Goal: Check status

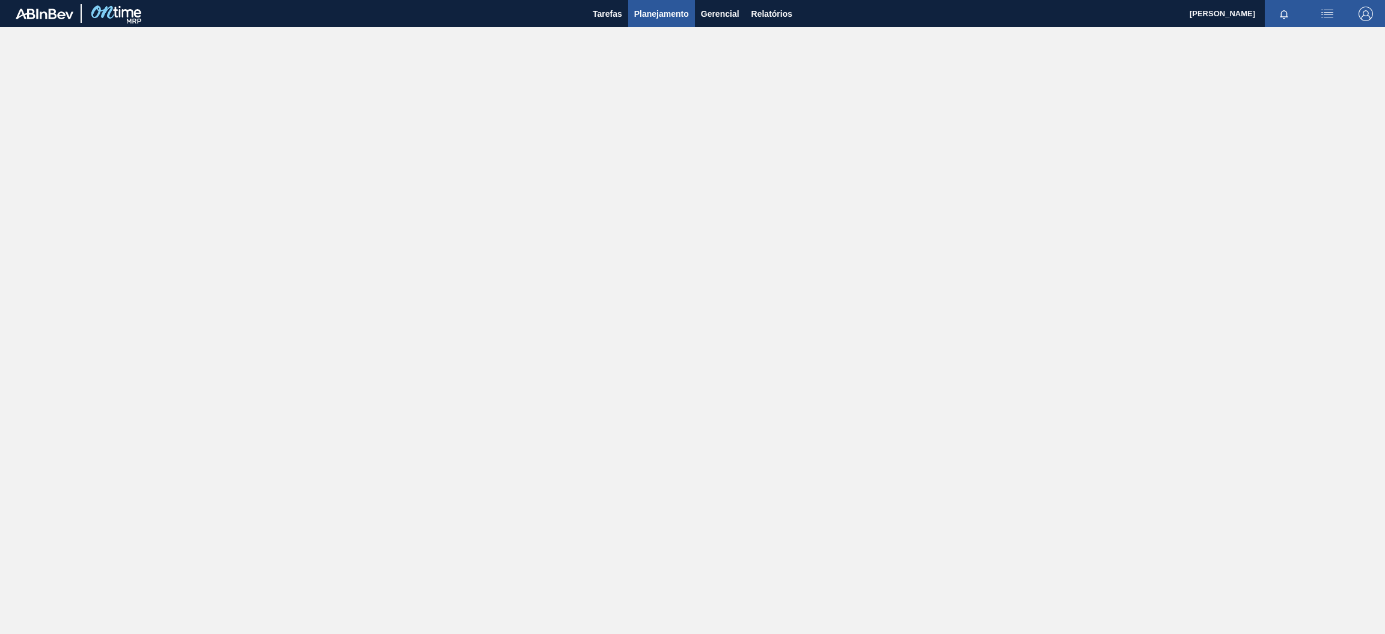
click at [661, 9] on span "Planejamento" at bounding box center [661, 14] width 55 height 14
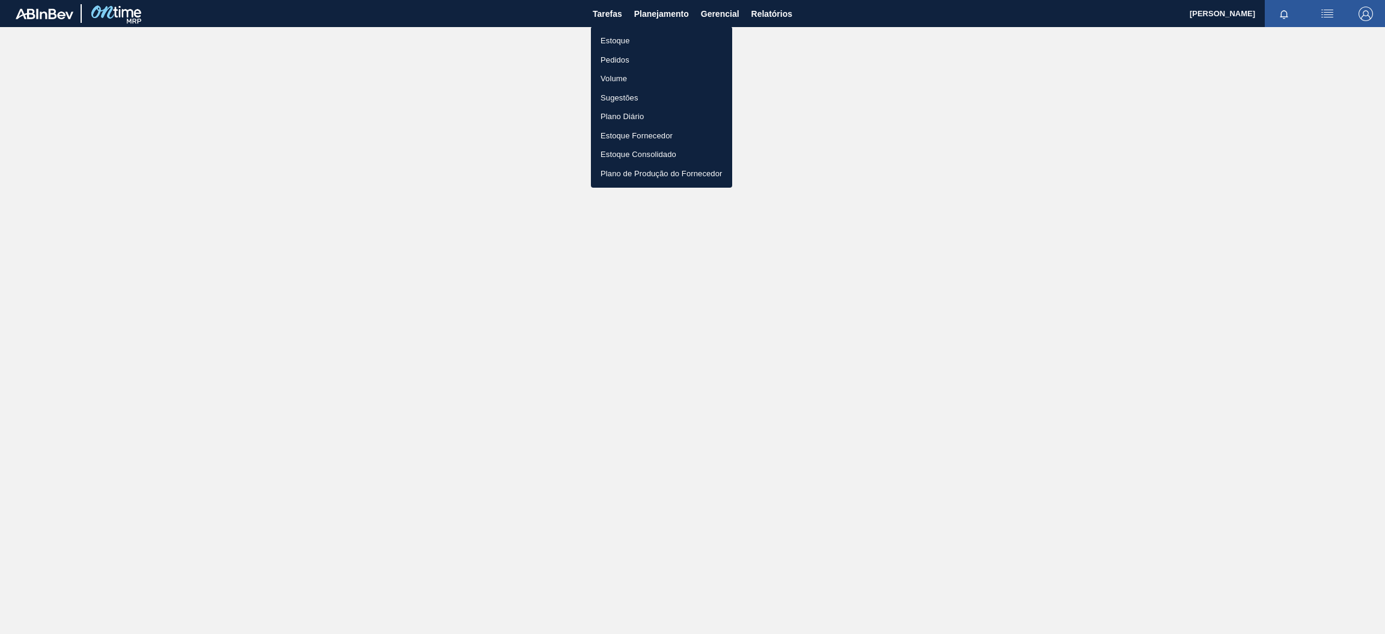
click at [625, 43] on li "Estoque" at bounding box center [661, 40] width 141 height 19
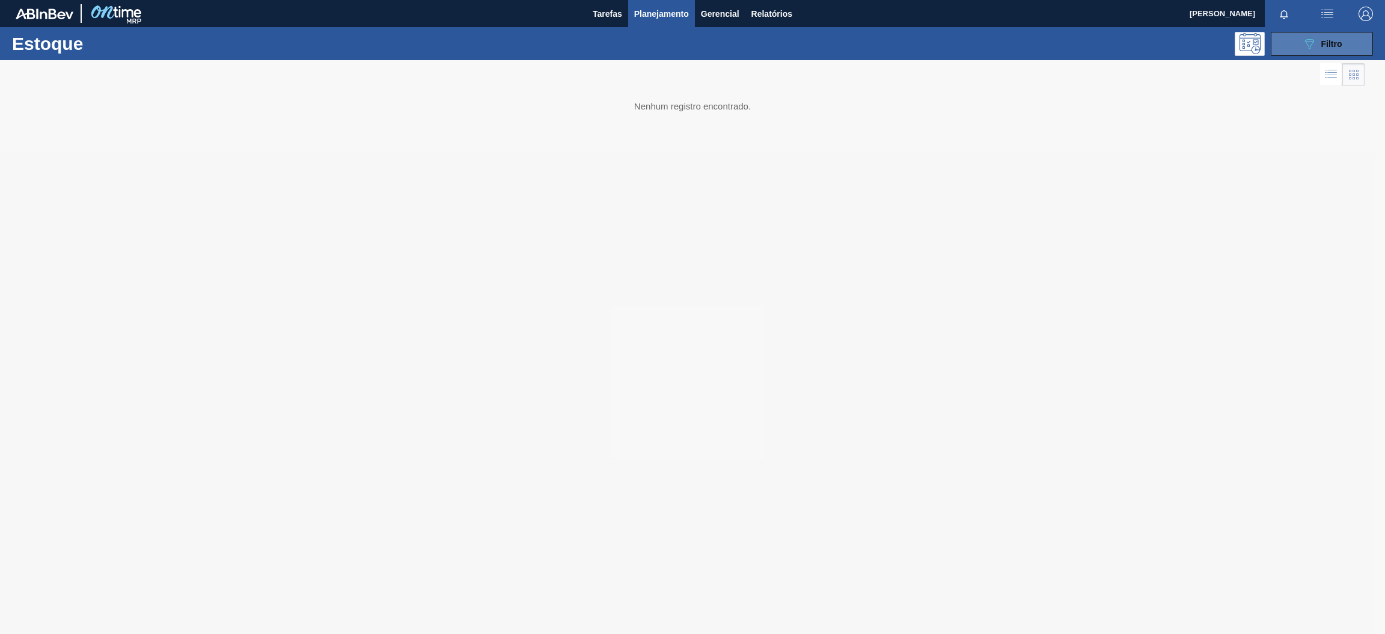
click at [1301, 52] on button "089F7B8B-B2A5-4AFE-B5C0-19BA573D28AC Filtro" at bounding box center [1322, 44] width 102 height 24
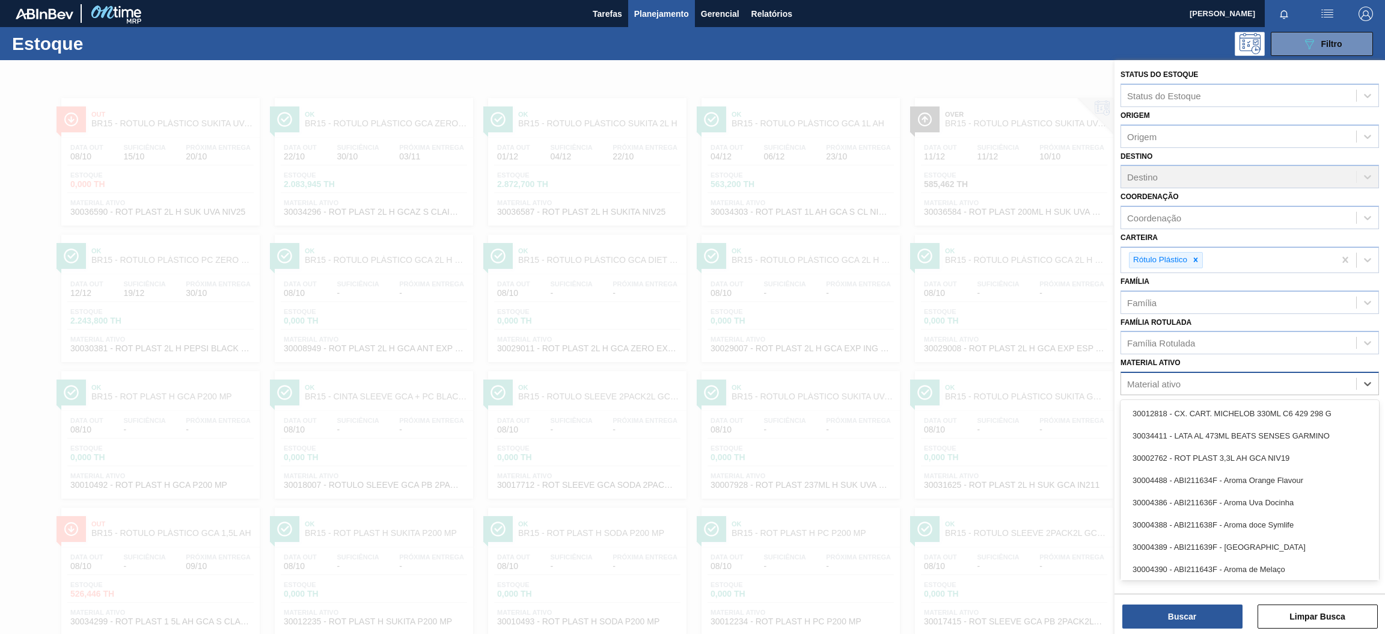
click at [1188, 381] on div "Material ativo" at bounding box center [1238, 383] width 235 height 17
type ativo "30036590"
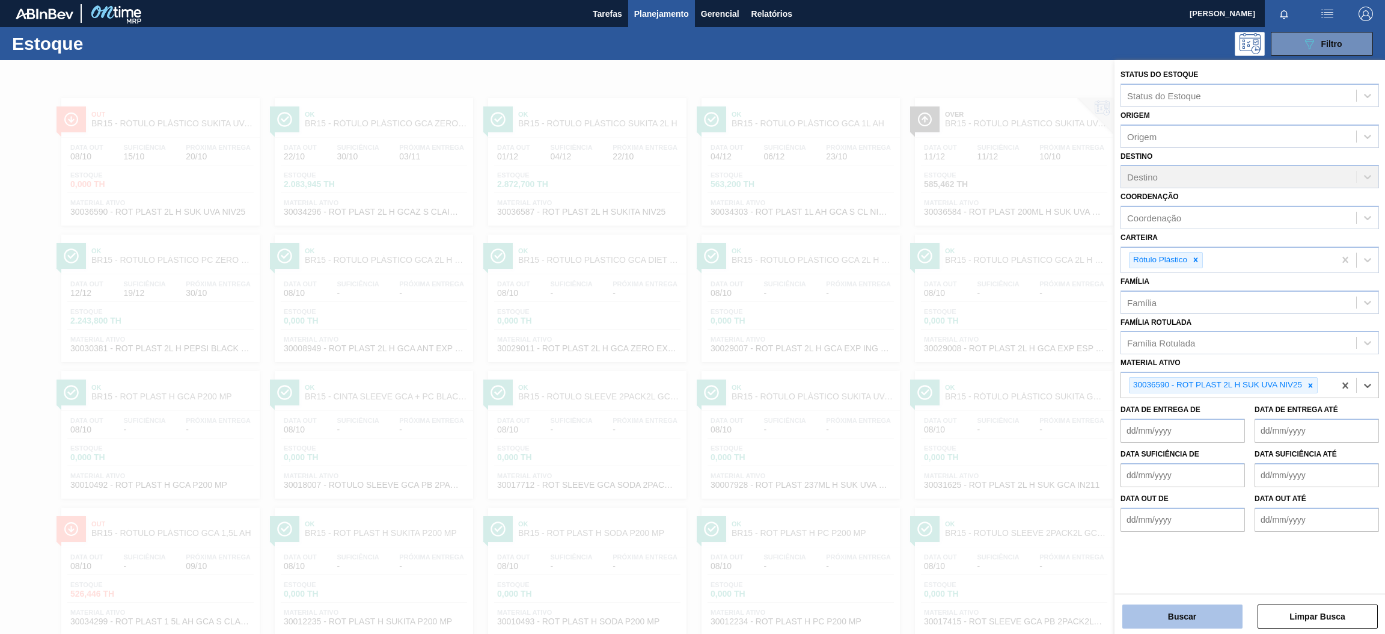
click at [1182, 627] on button "Buscar" at bounding box center [1183, 616] width 120 height 24
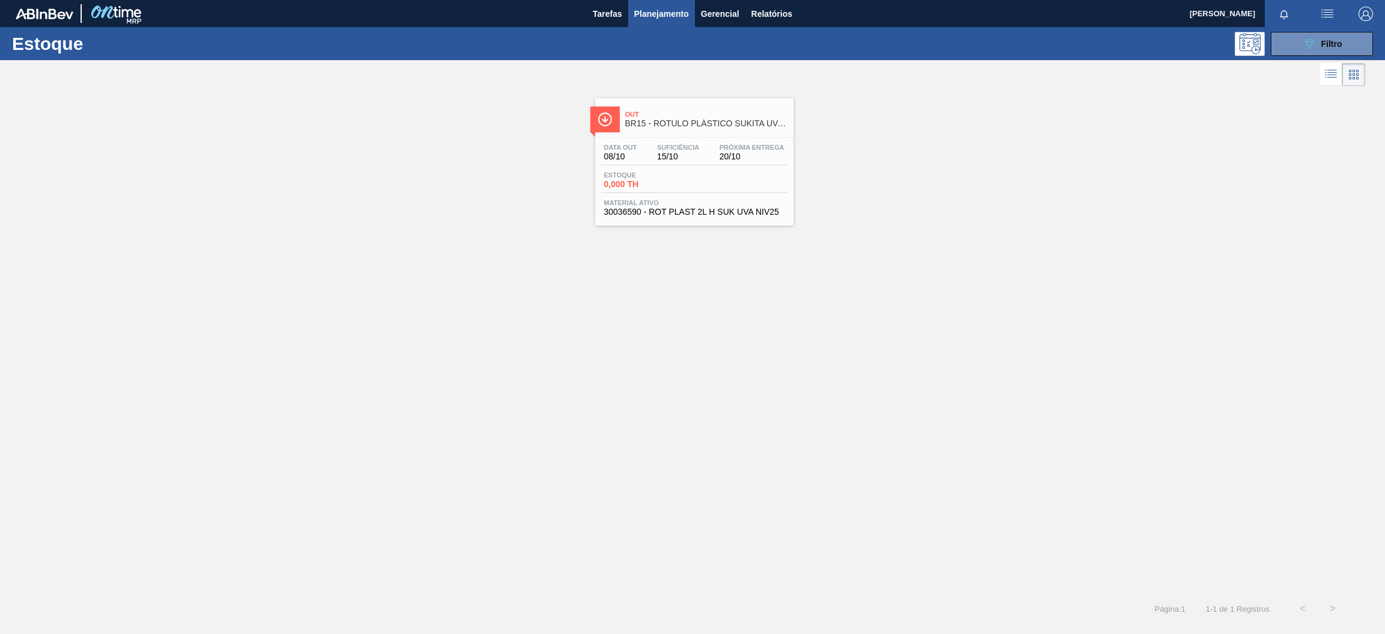
click at [741, 197] on div "Data out 08/10 Suficiência 15/10 Próxima Entrega 20/10 Estoque 0,000 TH Materia…" at bounding box center [694, 179] width 198 height 82
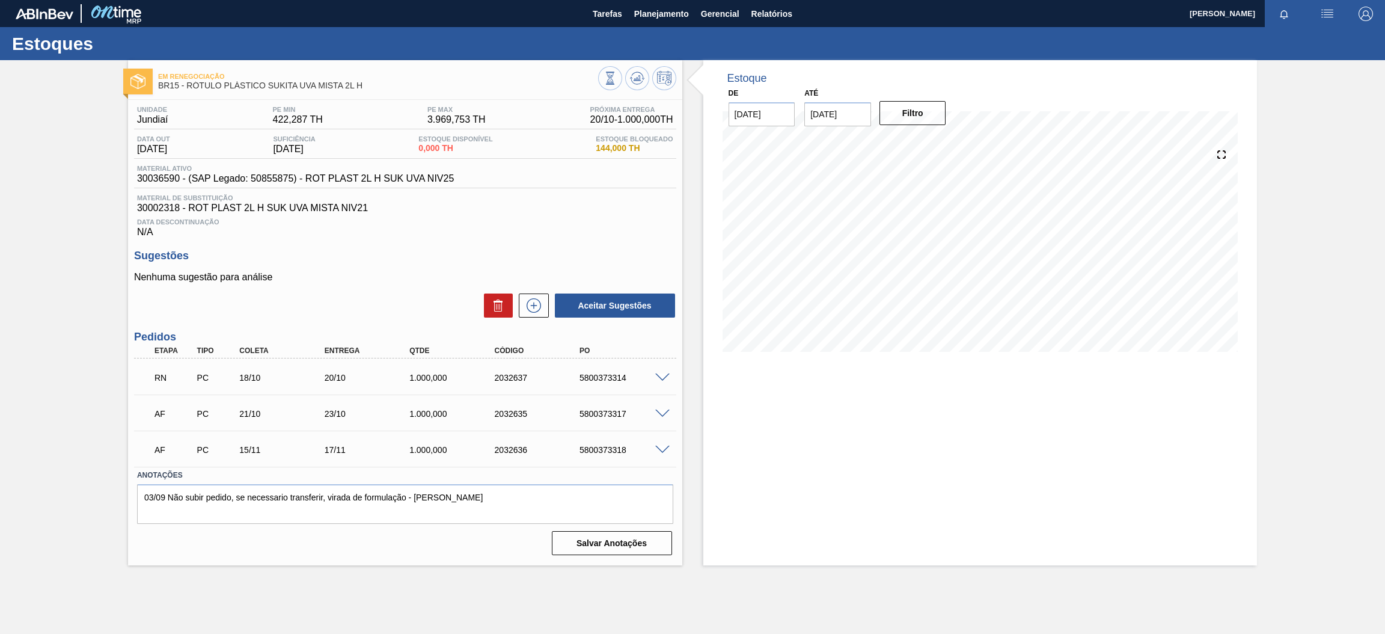
click at [665, 377] on span at bounding box center [662, 377] width 14 height 9
